Goal: Task Accomplishment & Management: Manage account settings

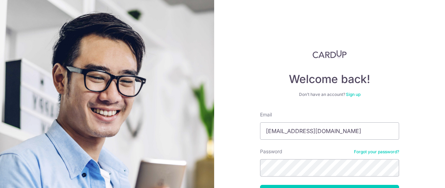
type input "[EMAIL_ADDRESS][DOMAIN_NAME]"
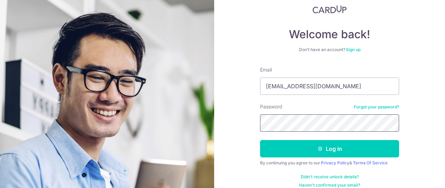
scroll to position [53, 0]
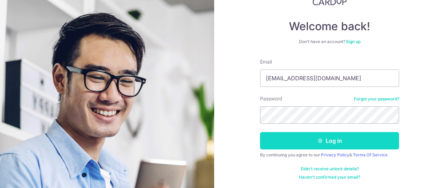
click at [313, 139] on button "Log in" at bounding box center [329, 140] width 139 height 17
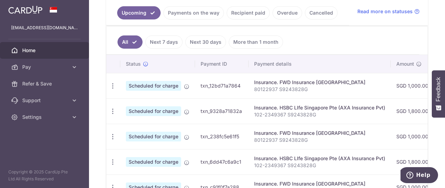
scroll to position [161, 0]
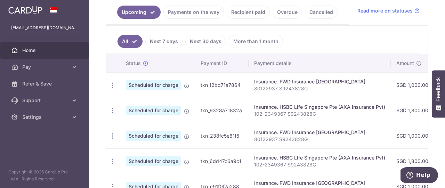
drag, startPoint x: 243, startPoint y: 112, endPoint x: 201, endPoint y: 113, distance: 42.1
click at [200, 113] on td "txn_9328a71832a" at bounding box center [222, 110] width 54 height 25
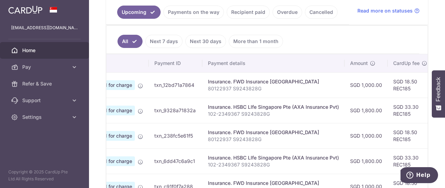
scroll to position [0, 0]
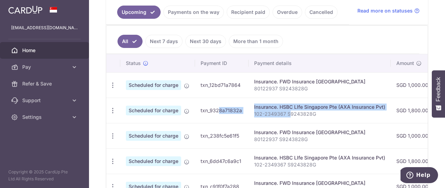
drag, startPoint x: 290, startPoint y: 119, endPoint x: 201, endPoint y: 119, distance: 89.0
click at [201, 119] on tr "Update payment Cancel payment Scheduled for charge txn_9328a71832a Insurance. H…" at bounding box center [384, 110] width 556 height 25
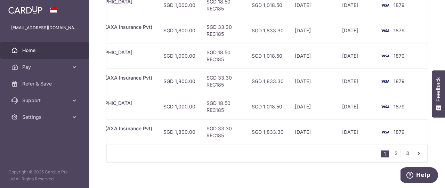
scroll to position [341, 0]
click at [404, 154] on link "3" at bounding box center [407, 154] width 8 height 8
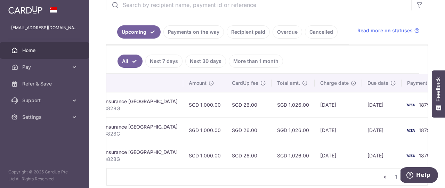
scroll to position [172, 0]
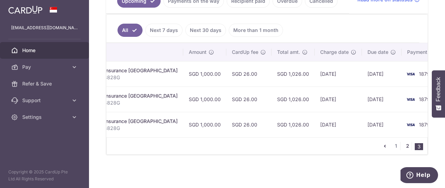
click at [404, 147] on link "2" at bounding box center [407, 146] width 8 height 8
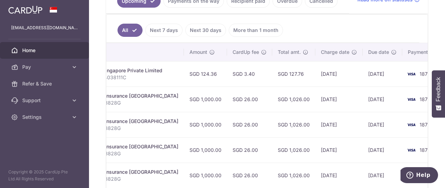
click at [162, 100] on td "Insurance. FWD Insurance Singapore 80122937 S9243828G" at bounding box center [123, 99] width 122 height 25
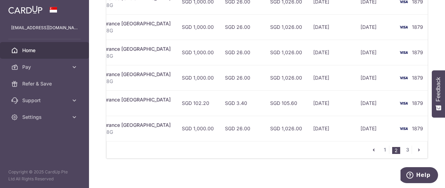
scroll to position [0, 195]
click at [383, 148] on link "1" at bounding box center [385, 150] width 8 height 8
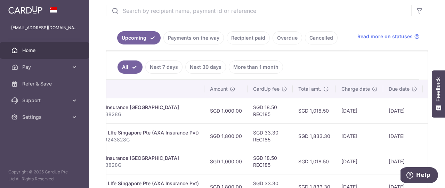
scroll to position [174, 0]
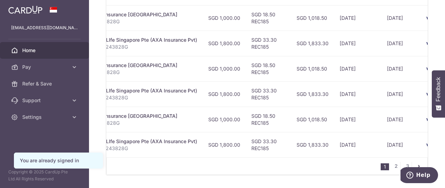
scroll to position [0, 189]
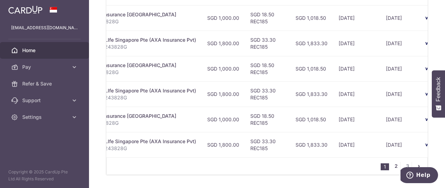
click at [393, 166] on link "2" at bounding box center [396, 166] width 8 height 8
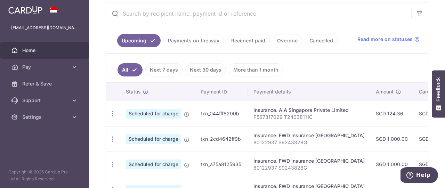
scroll to position [0, 0]
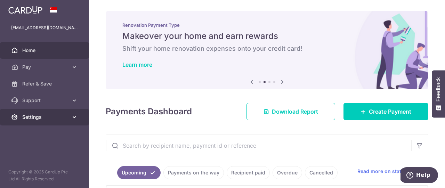
click at [55, 116] on span "Settings" at bounding box center [45, 117] width 46 height 7
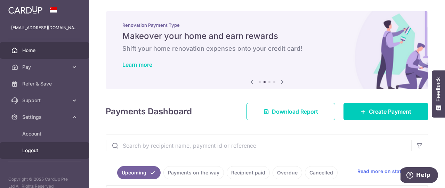
click at [40, 149] on span "Logout" at bounding box center [45, 150] width 46 height 7
